Goal: Find contact information: Find contact information

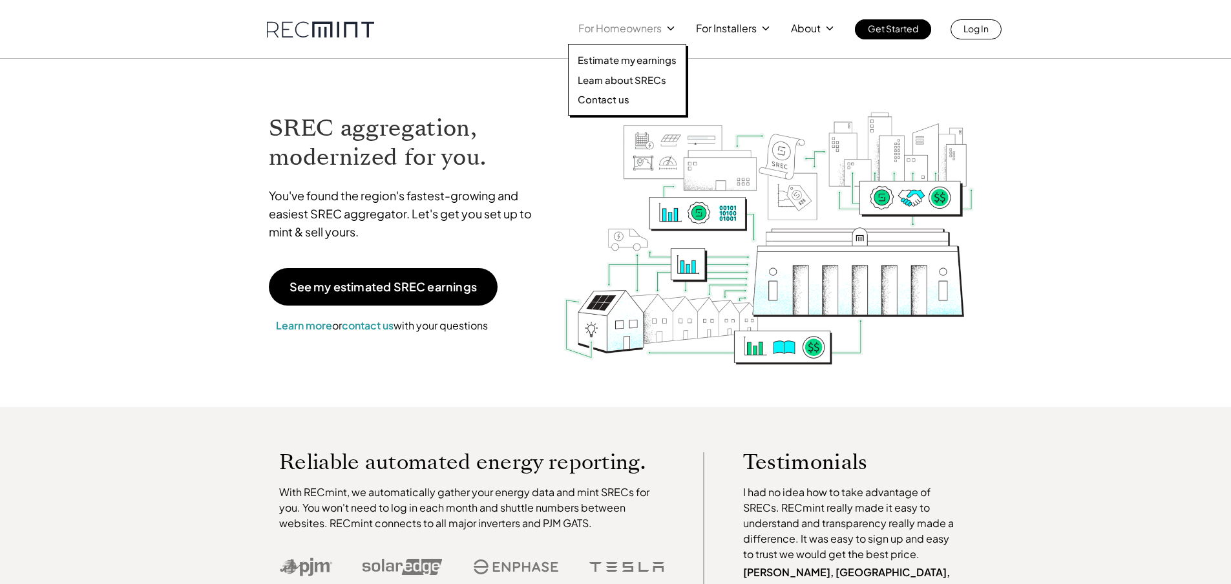
click at [655, 34] on p "For Homeowners" at bounding box center [619, 28] width 83 height 18
click at [612, 97] on p "Contact us" at bounding box center [604, 99] width 52 height 13
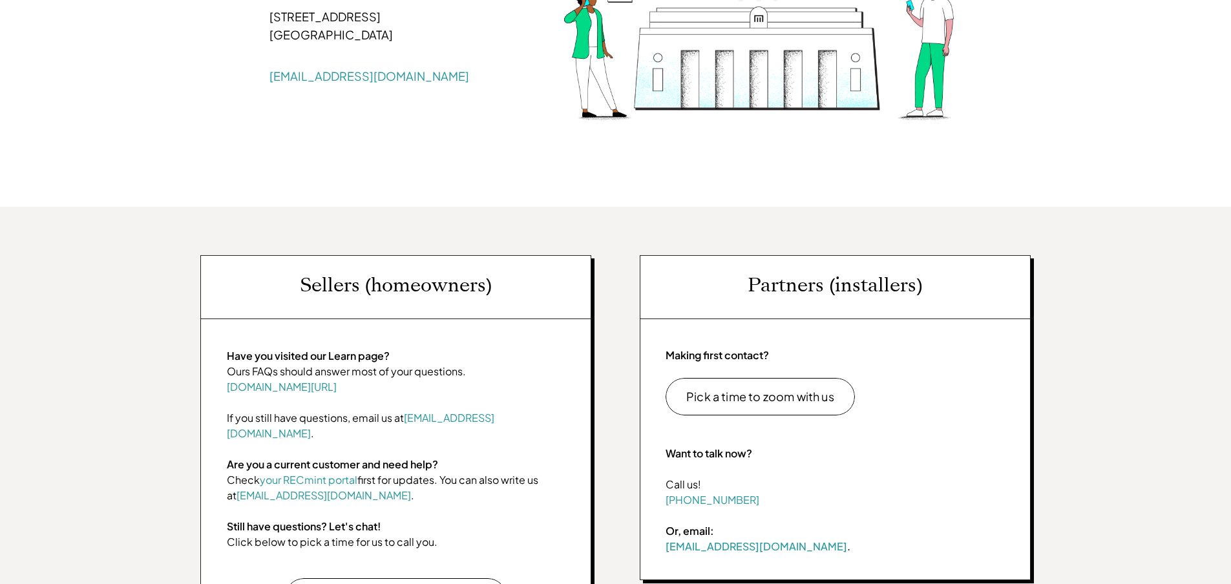
scroll to position [323, 0]
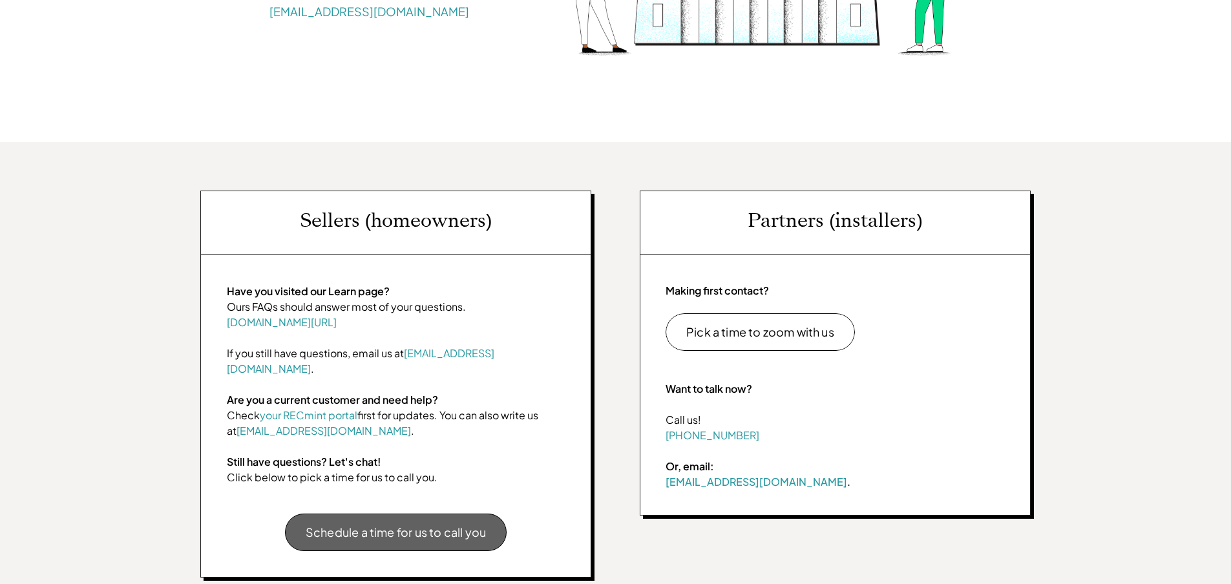
click at [404, 527] on p "Schedule a time for us to call you" at bounding box center [396, 533] width 180 height 12
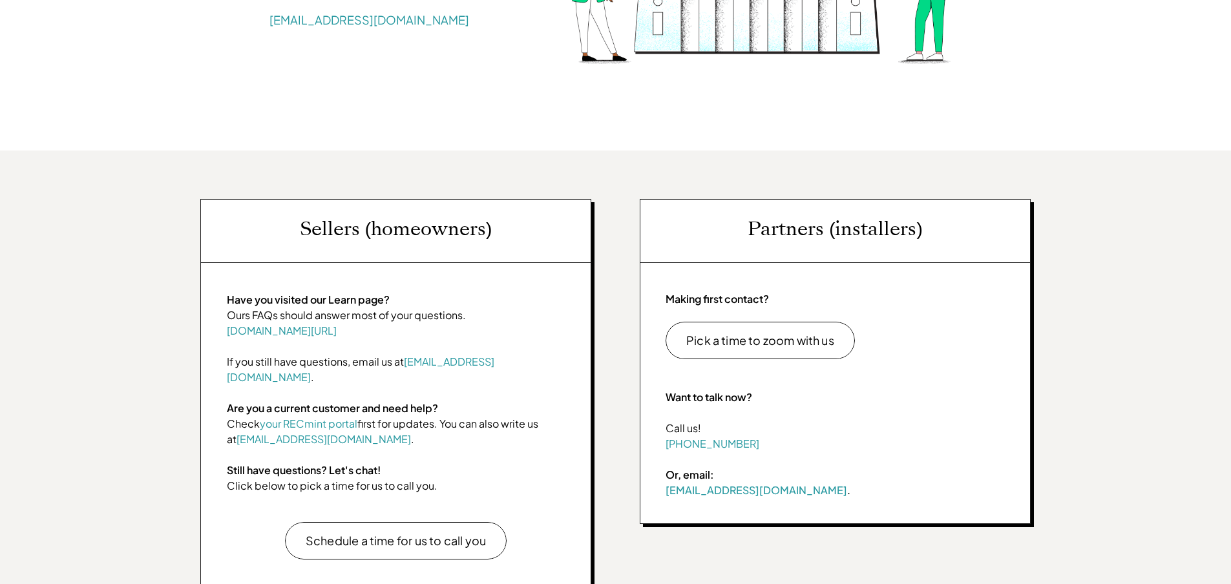
scroll to position [323, 0]
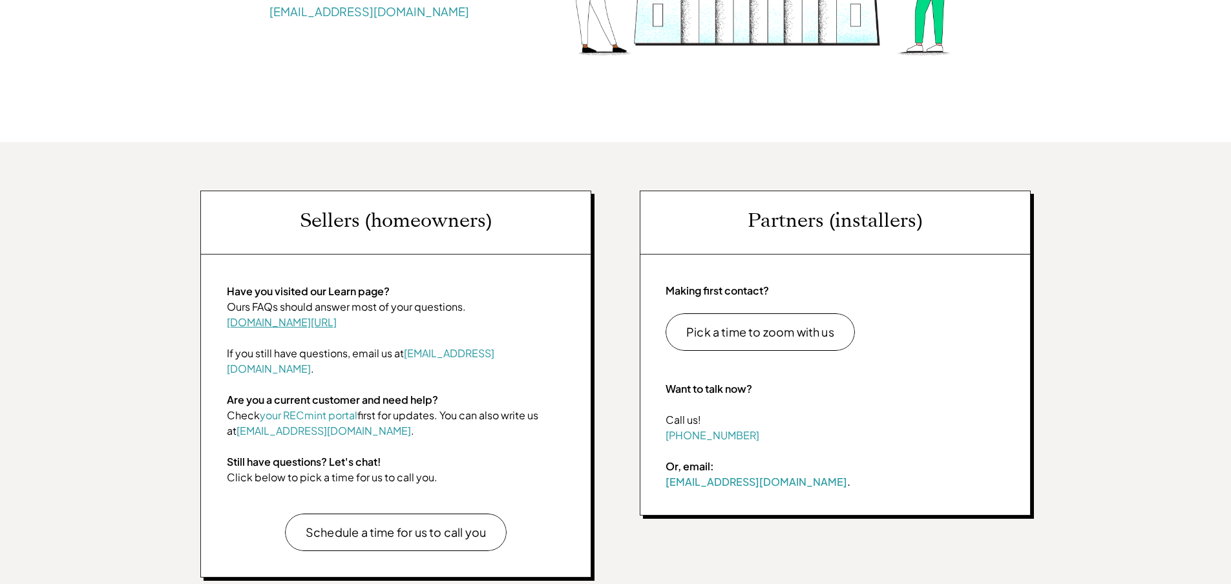
click at [271, 323] on link "[DOMAIN_NAME][URL]" at bounding box center [282, 322] width 110 height 14
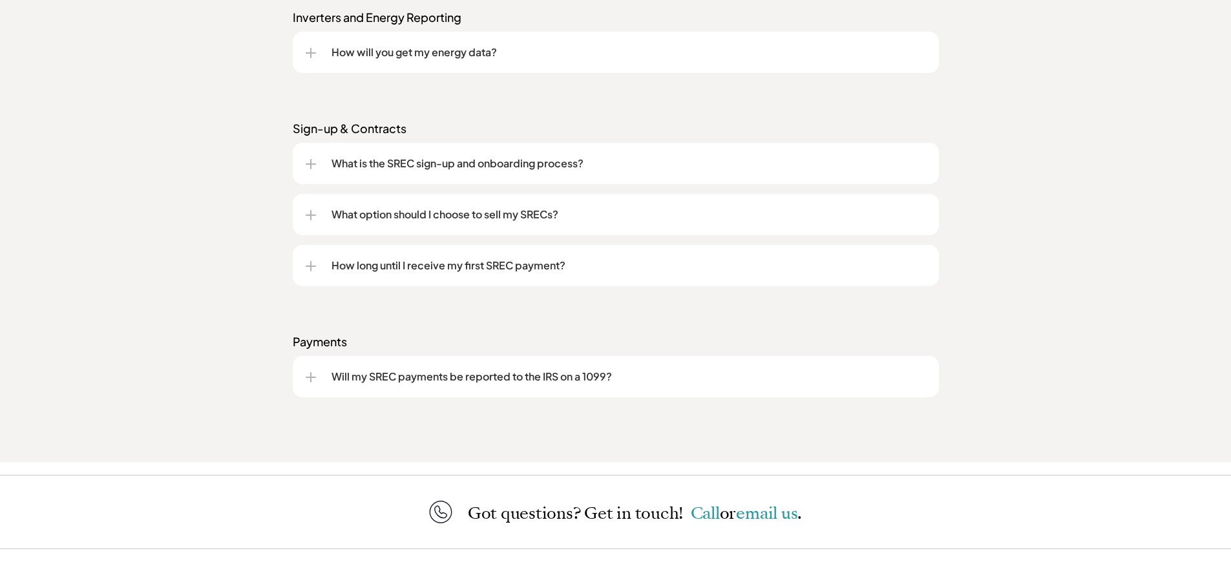
scroll to position [1870, 0]
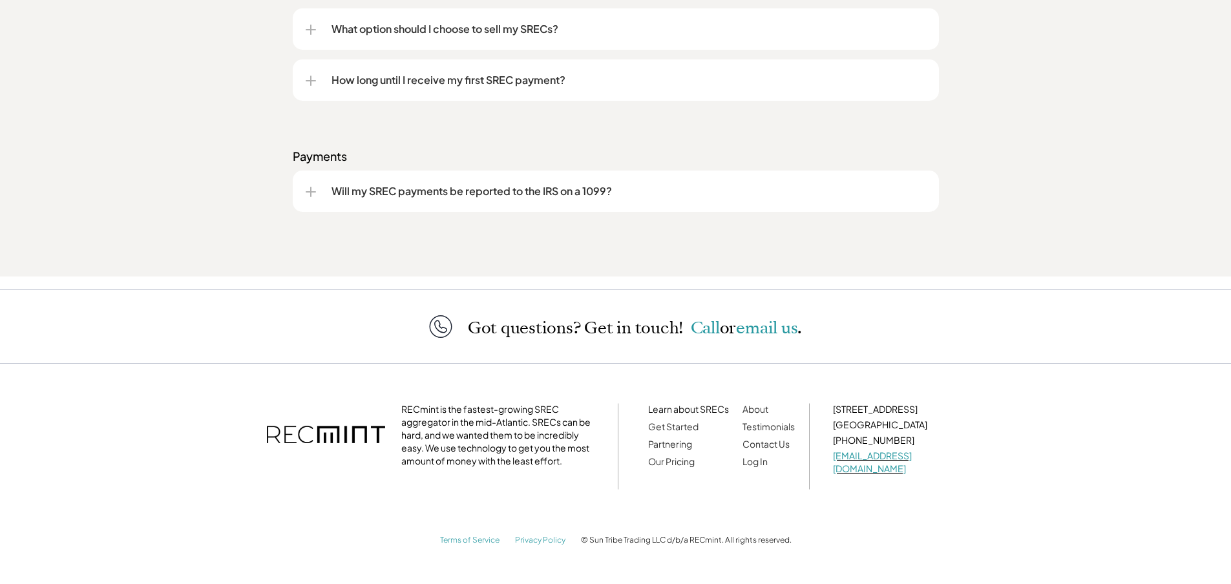
scroll to position [1870, 0]
click at [866, 293] on div "Got questions? Get in touch! Call or email us . RECmint is the fastest-growing …" at bounding box center [615, 433] width 1231 height 301
